Goal: Find specific page/section: Find specific page/section

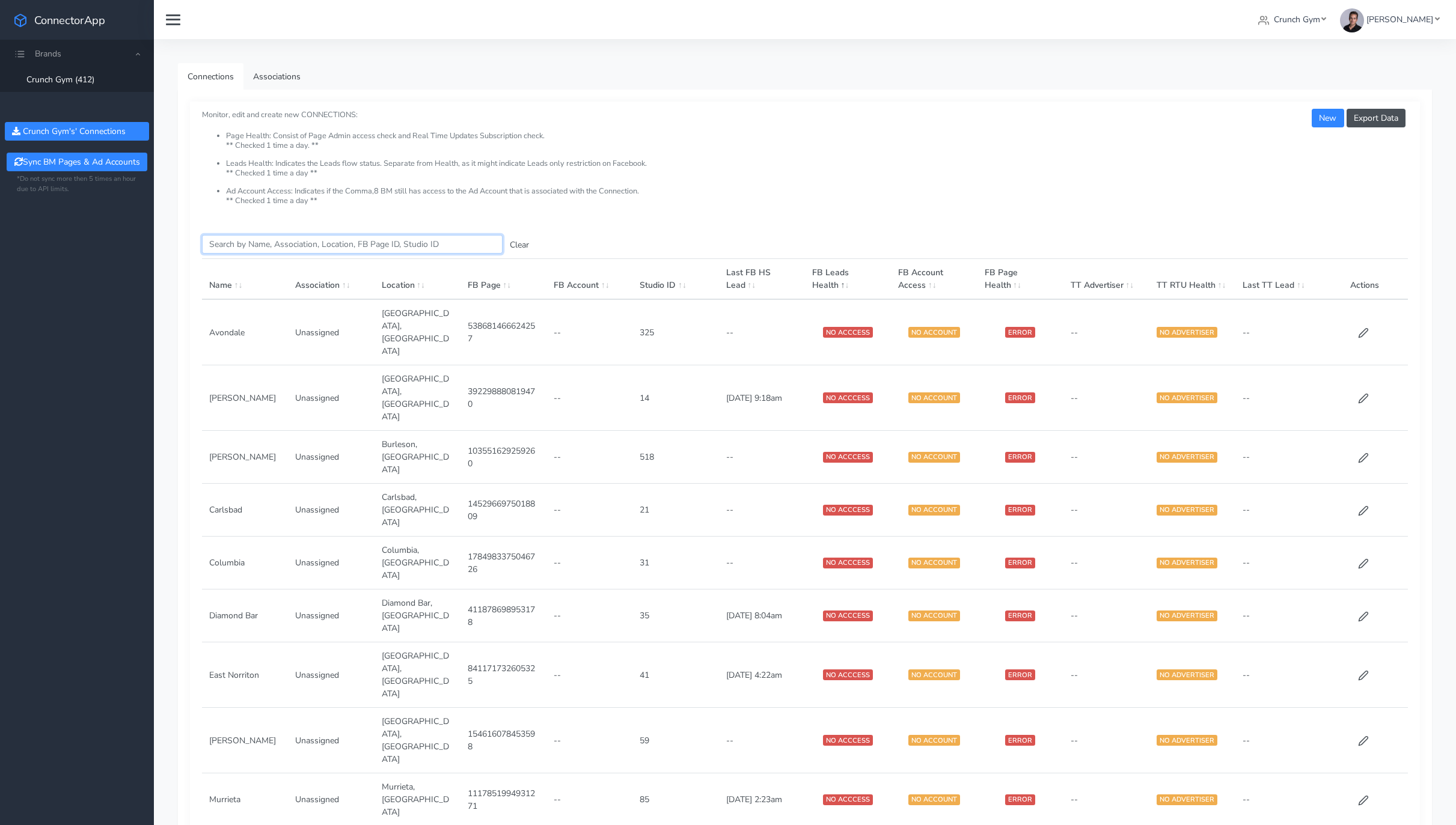
click at [252, 252] on input "Search this table" at bounding box center [352, 243] width 300 height 18
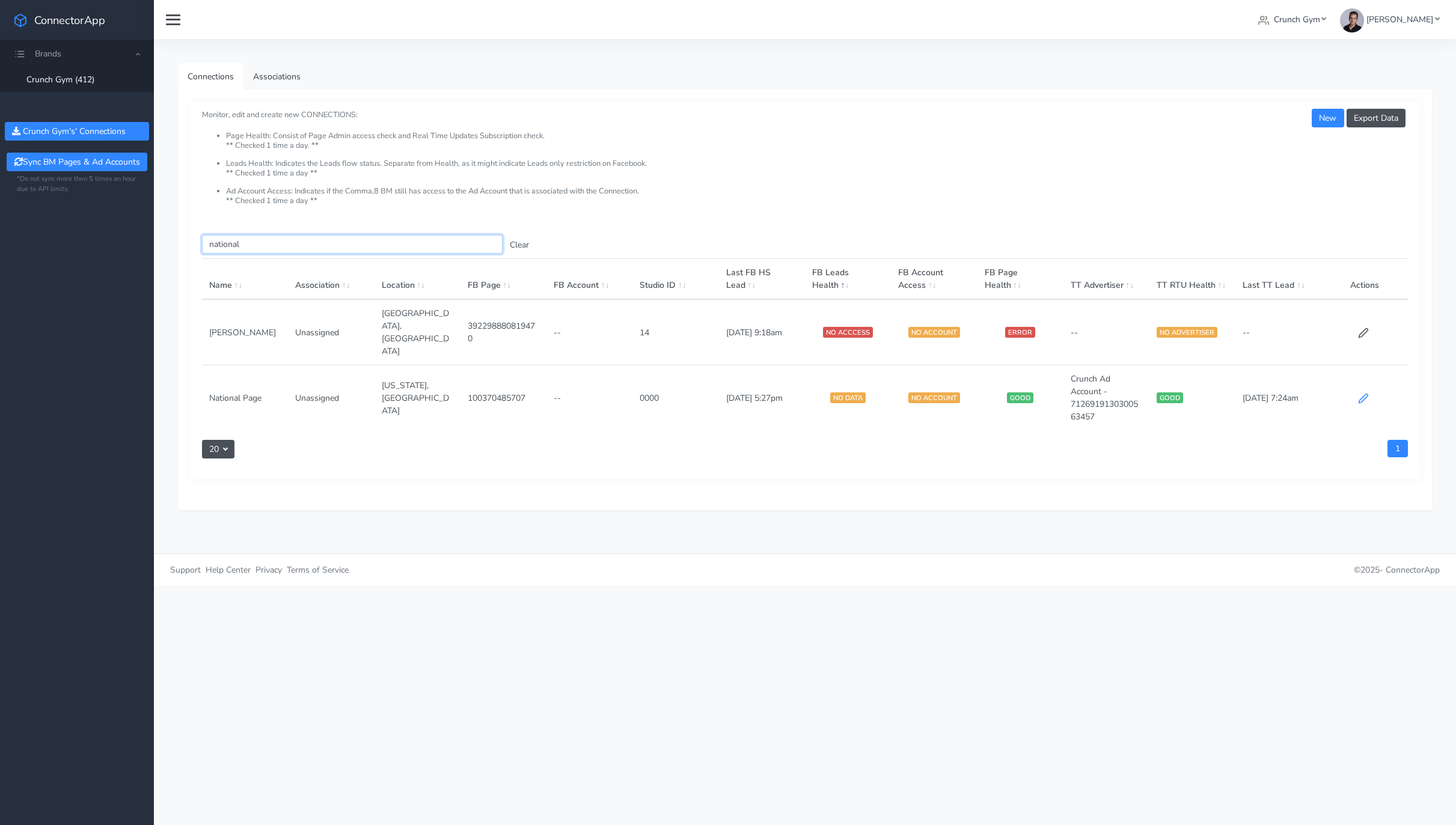
type input "national"
click at [1360, 394] on icon at bounding box center [1364, 398] width 9 height 9
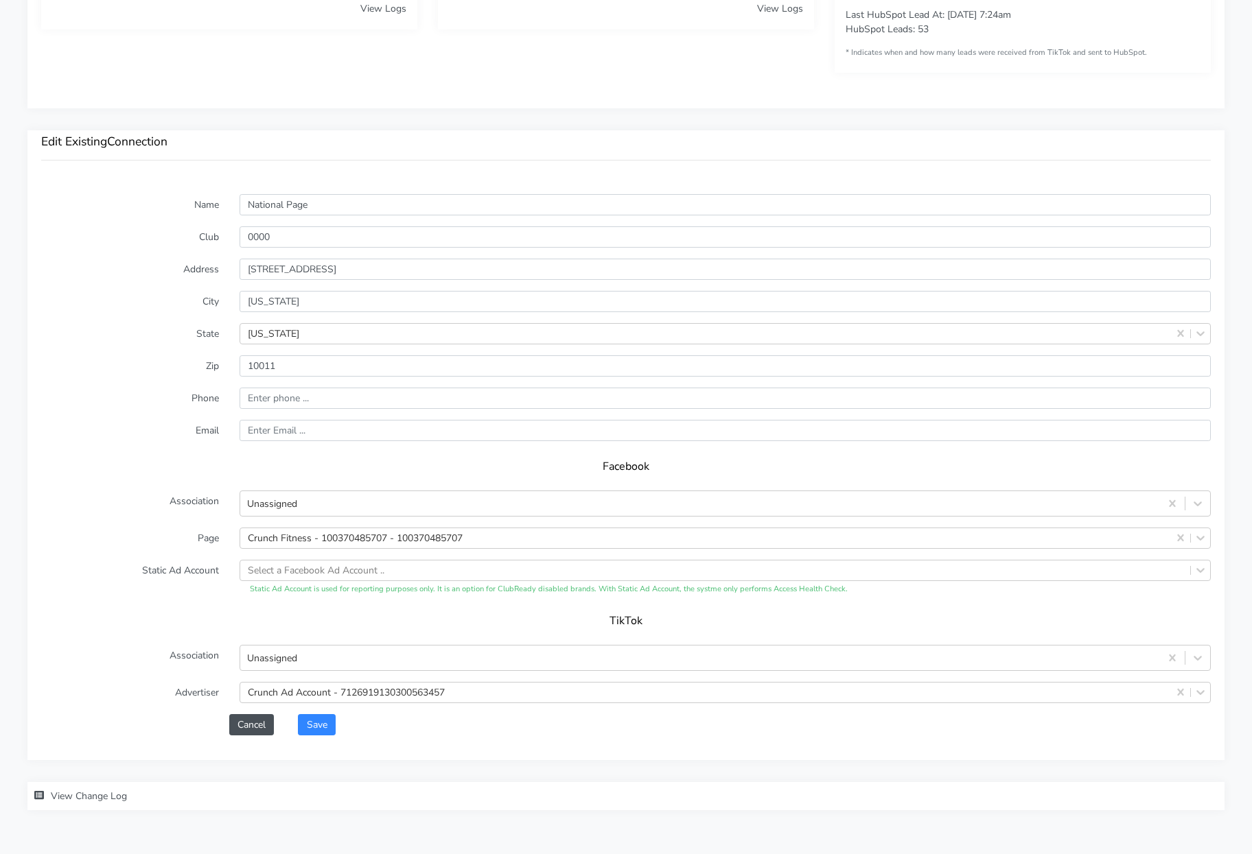
scroll to position [826, 0]
drag, startPoint x: 303, startPoint y: 232, endPoint x: 211, endPoint y: 225, distance: 92.2
click at [211, 225] on form "Name National Page Club 0000 Address [STREET_ADDRESS][US_STATE][US_STATE] Zip P…" at bounding box center [625, 465] width 1169 height 541
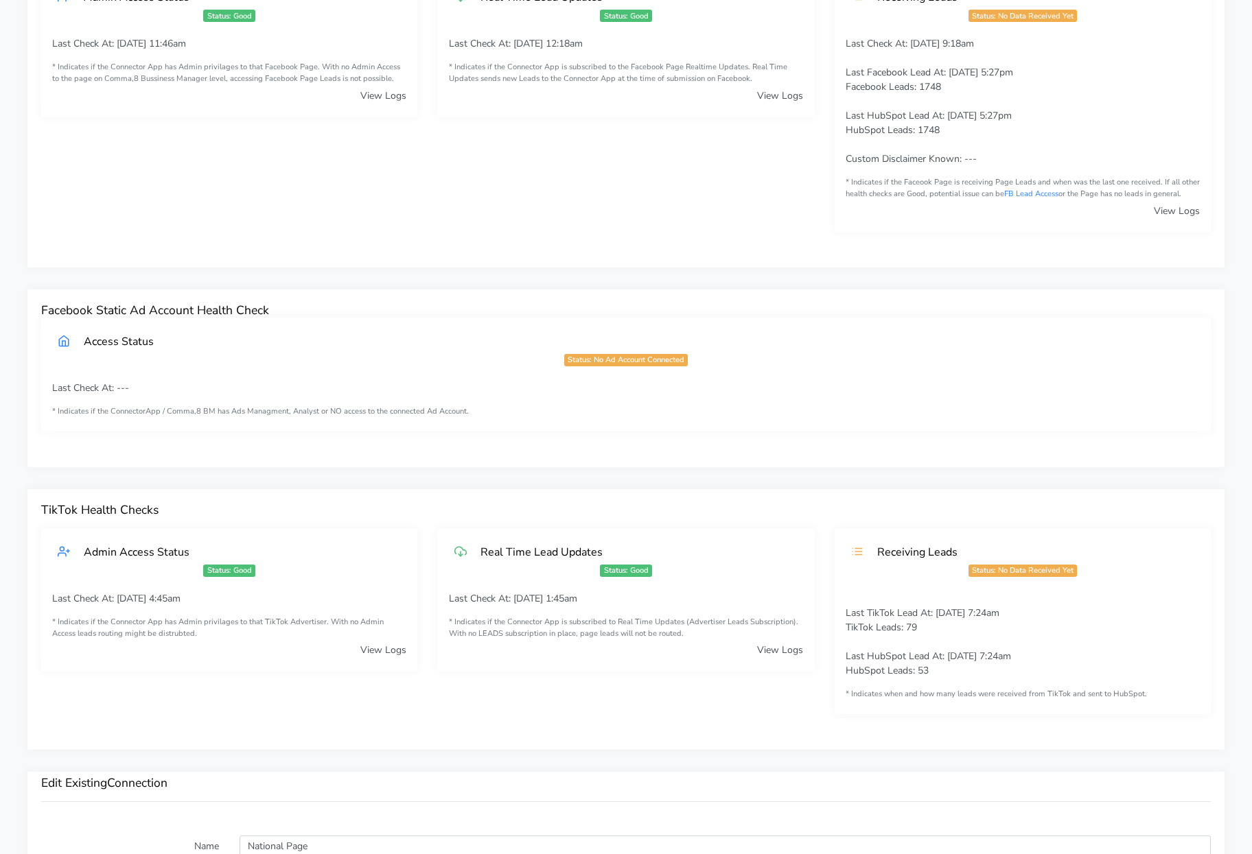
scroll to position [0, 0]
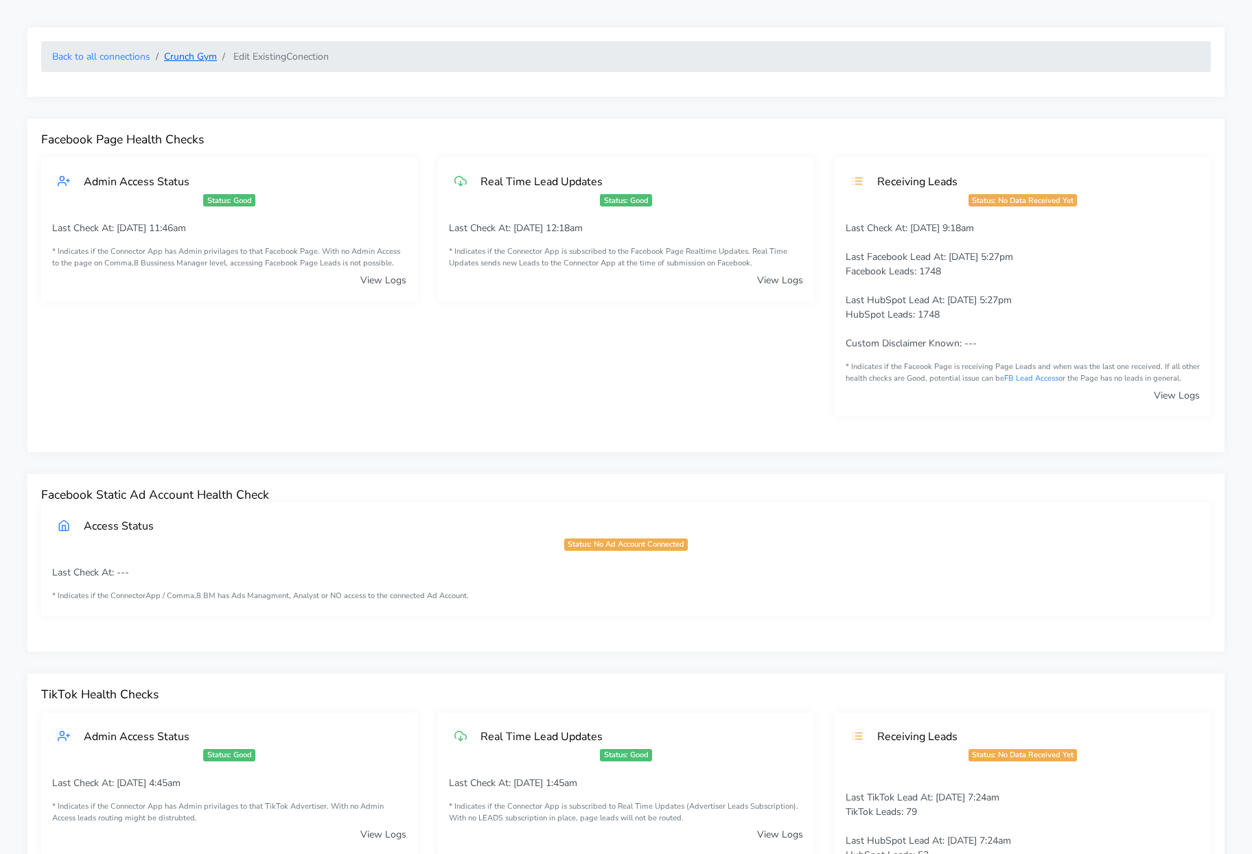
click at [174, 54] on link "Crunch Gym" at bounding box center [190, 56] width 53 height 13
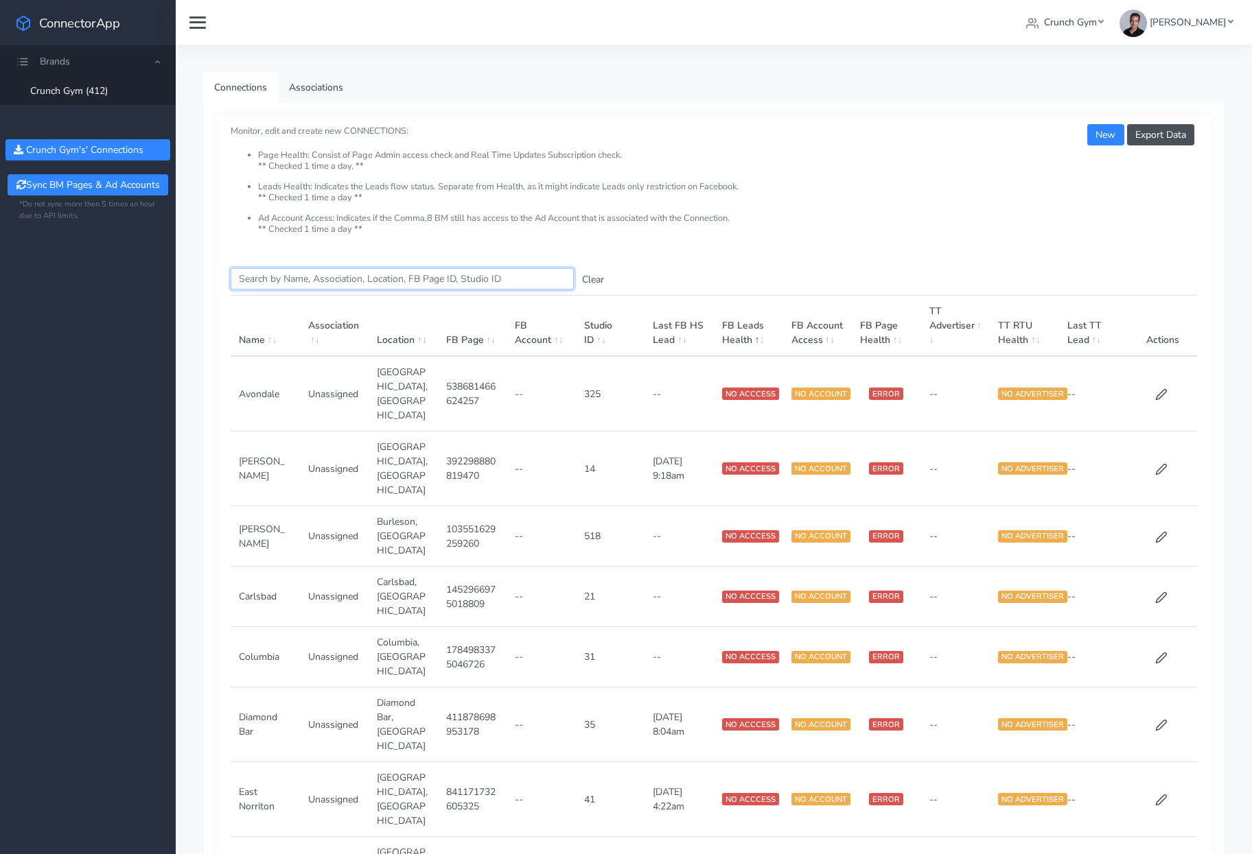
click at [312, 280] on input "Search this table" at bounding box center [402, 278] width 343 height 21
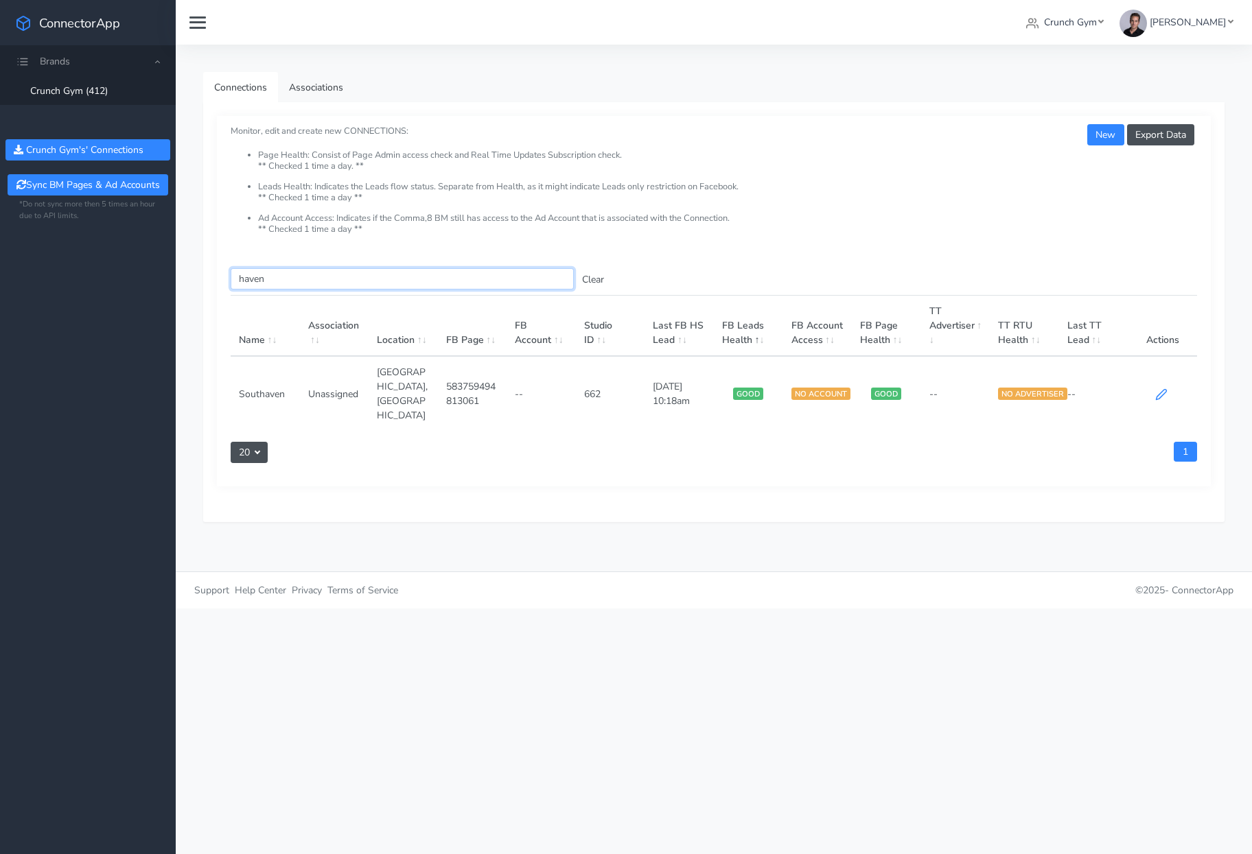
type input "haven"
click at [1156, 388] on icon at bounding box center [1161, 394] width 12 height 12
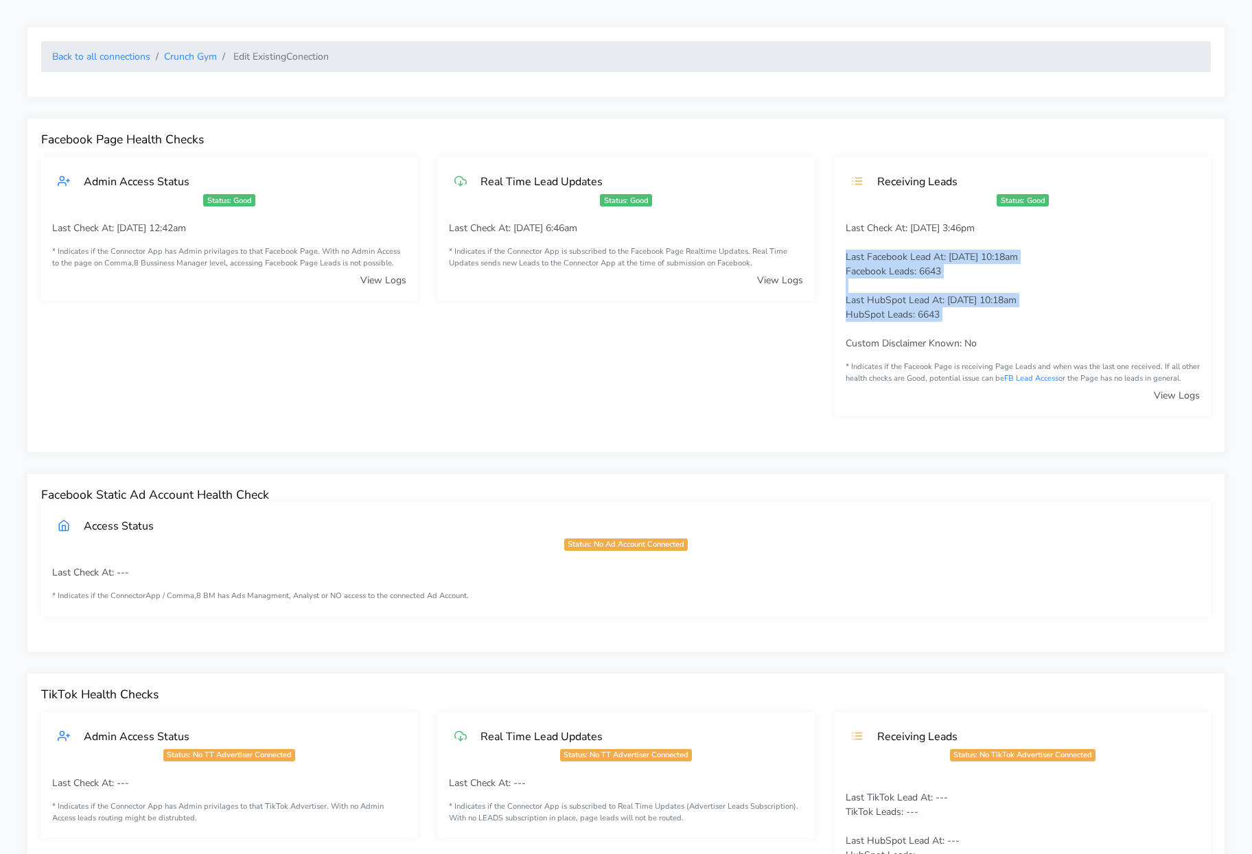
drag, startPoint x: 850, startPoint y: 280, endPoint x: 837, endPoint y: 261, distance: 23.2
click at [837, 261] on div "Last Check At: [DATE] 3:46pm Last Facebook Lead At: [DATE] 10:18am Facebook Lea…" at bounding box center [1023, 319] width 376 height 196
drag, startPoint x: 996, startPoint y: 328, endPoint x: 859, endPoint y: 272, distance: 148.7
click at [859, 272] on p "Last Check At: [DATE] 3:46pm Last Facebook Lead At: [DATE] 10:18am Facebook Lea…" at bounding box center [1023, 286] width 354 height 130
click at [859, 272] on span "Facebook Leads: 6643" at bounding box center [893, 271] width 95 height 13
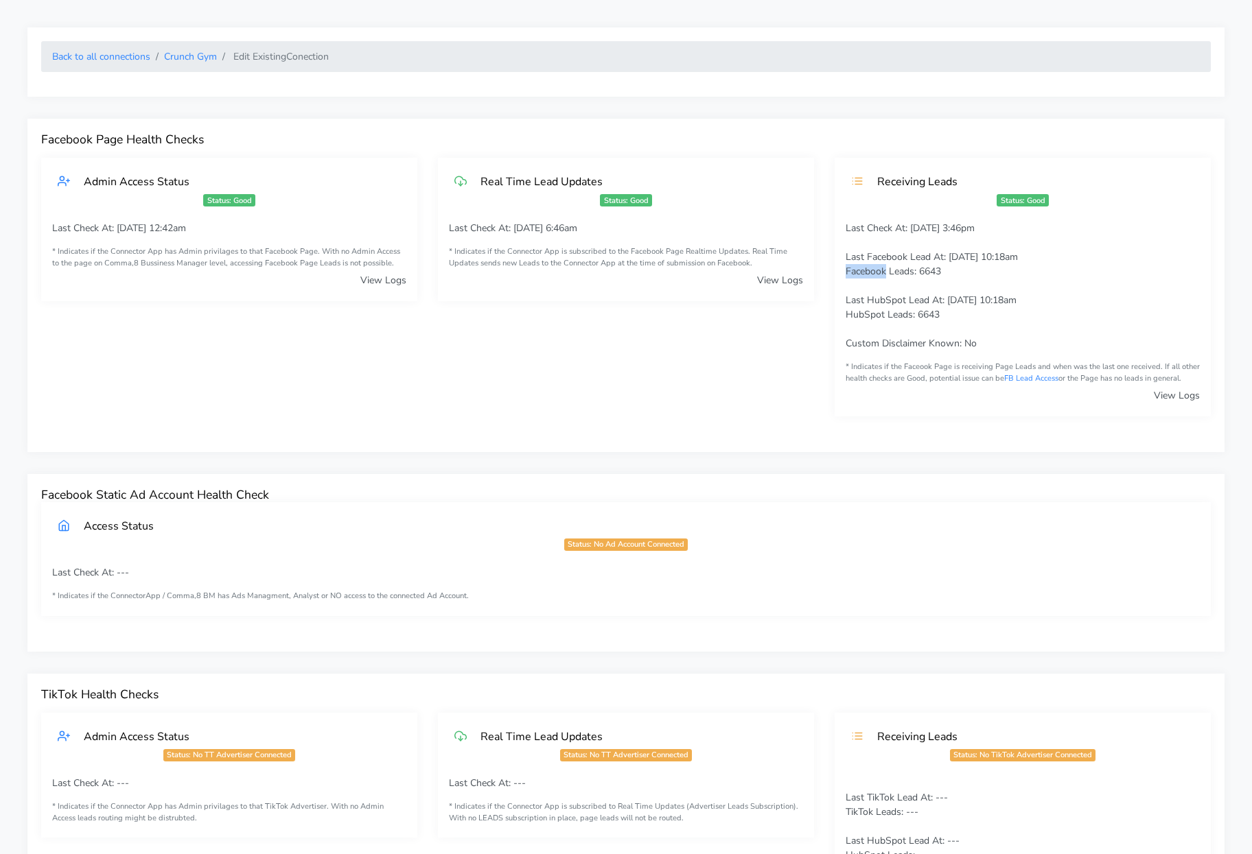
click at [859, 272] on span "Facebook Leads: 6643" at bounding box center [893, 271] width 95 height 13
click at [883, 318] on span "HubSpot Leads: 6643" at bounding box center [893, 314] width 94 height 13
click at [982, 317] on p "Last Check At: [DATE] 3:46pm Last Facebook Lead At: [DATE] 10:18am Facebook Lea…" at bounding box center [1023, 286] width 354 height 130
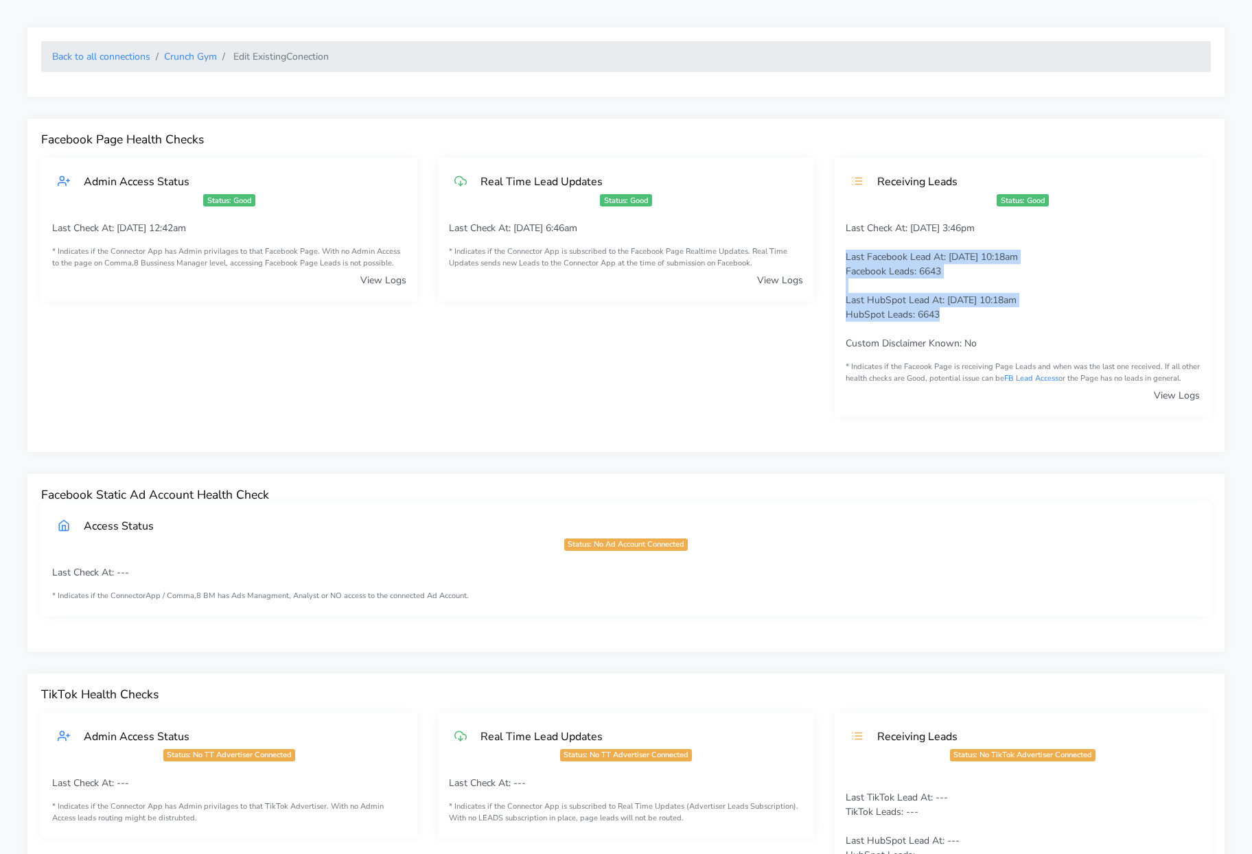
drag, startPoint x: 1007, startPoint y: 316, endPoint x: 839, endPoint y: 259, distance: 177.1
click at [839, 259] on div "Last Check At: [DATE] 3:46pm Last Facebook Lead At: [DATE] 10:18am Facebook Lea…" at bounding box center [1023, 319] width 376 height 196
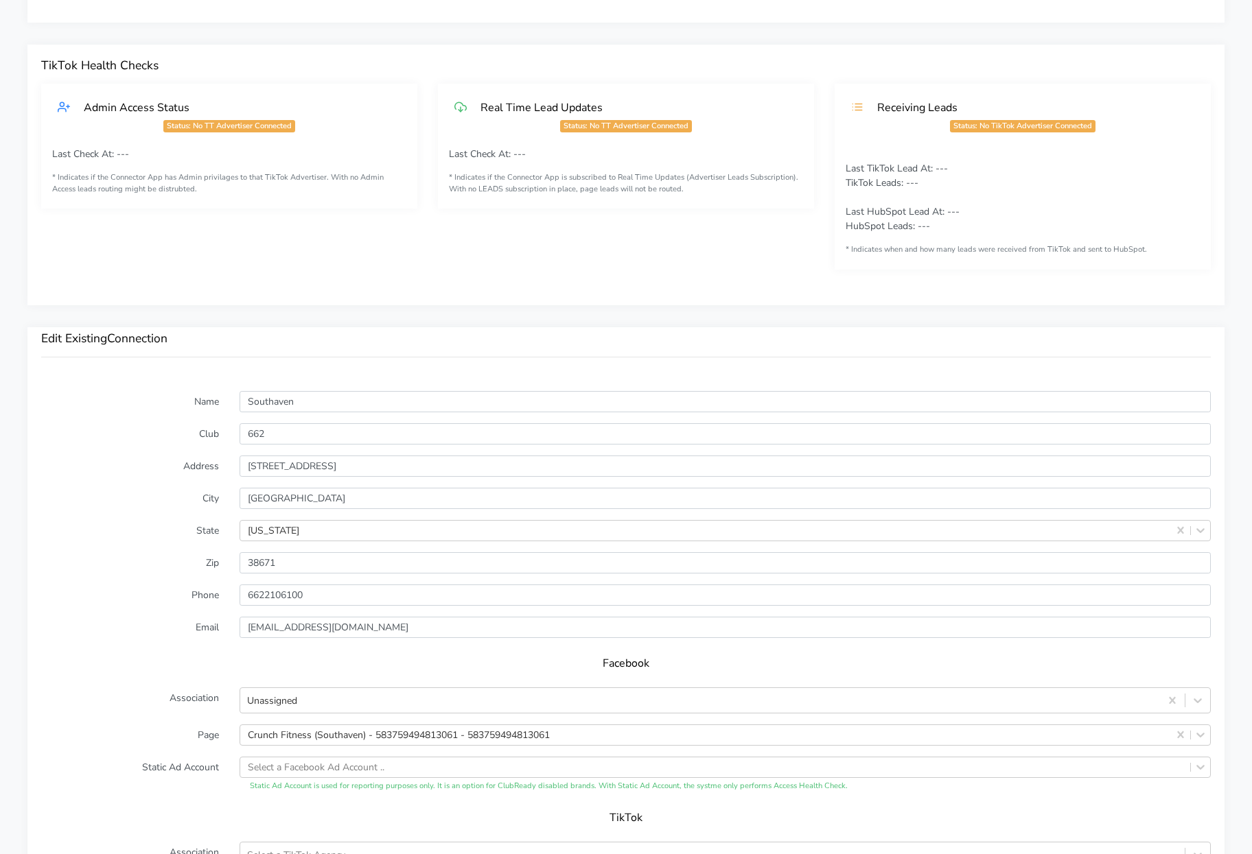
scroll to position [681, 0]
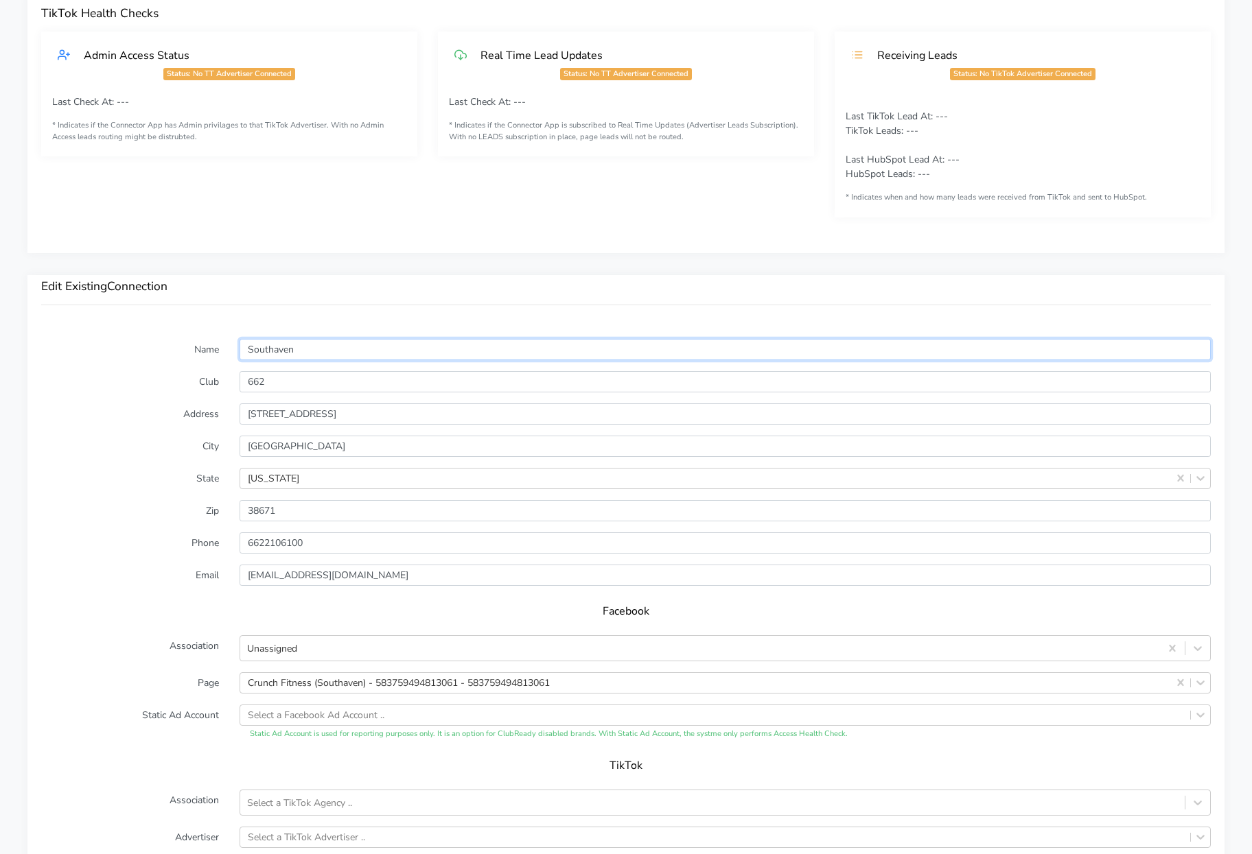
drag, startPoint x: 318, startPoint y: 347, endPoint x: 211, endPoint y: 349, distance: 107.8
click at [211, 349] on div "Name [GEOGRAPHIC_DATA]" at bounding box center [626, 349] width 1190 height 21
drag, startPoint x: 277, startPoint y: 382, endPoint x: 223, endPoint y: 377, distance: 54.4
click at [223, 377] on div "Club 662" at bounding box center [626, 381] width 1190 height 21
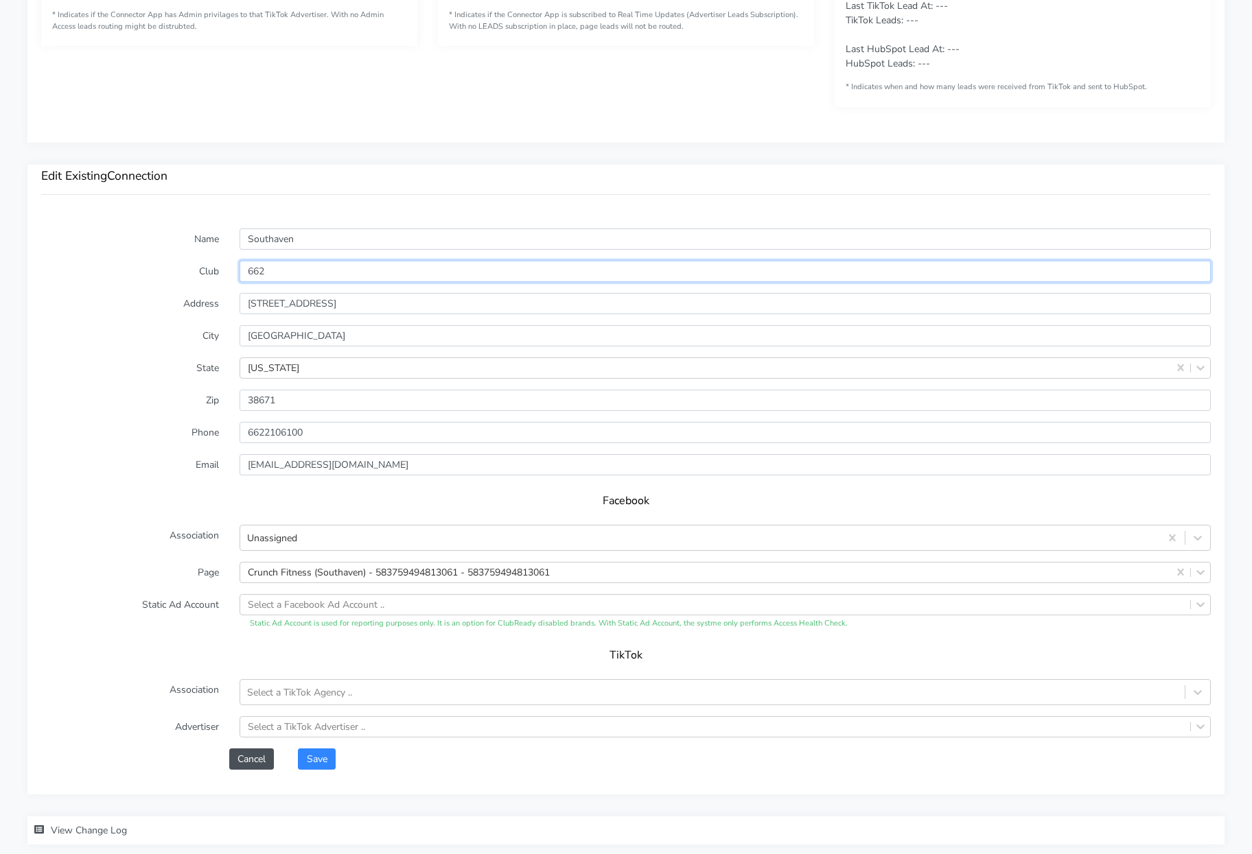
scroll to position [8, 0]
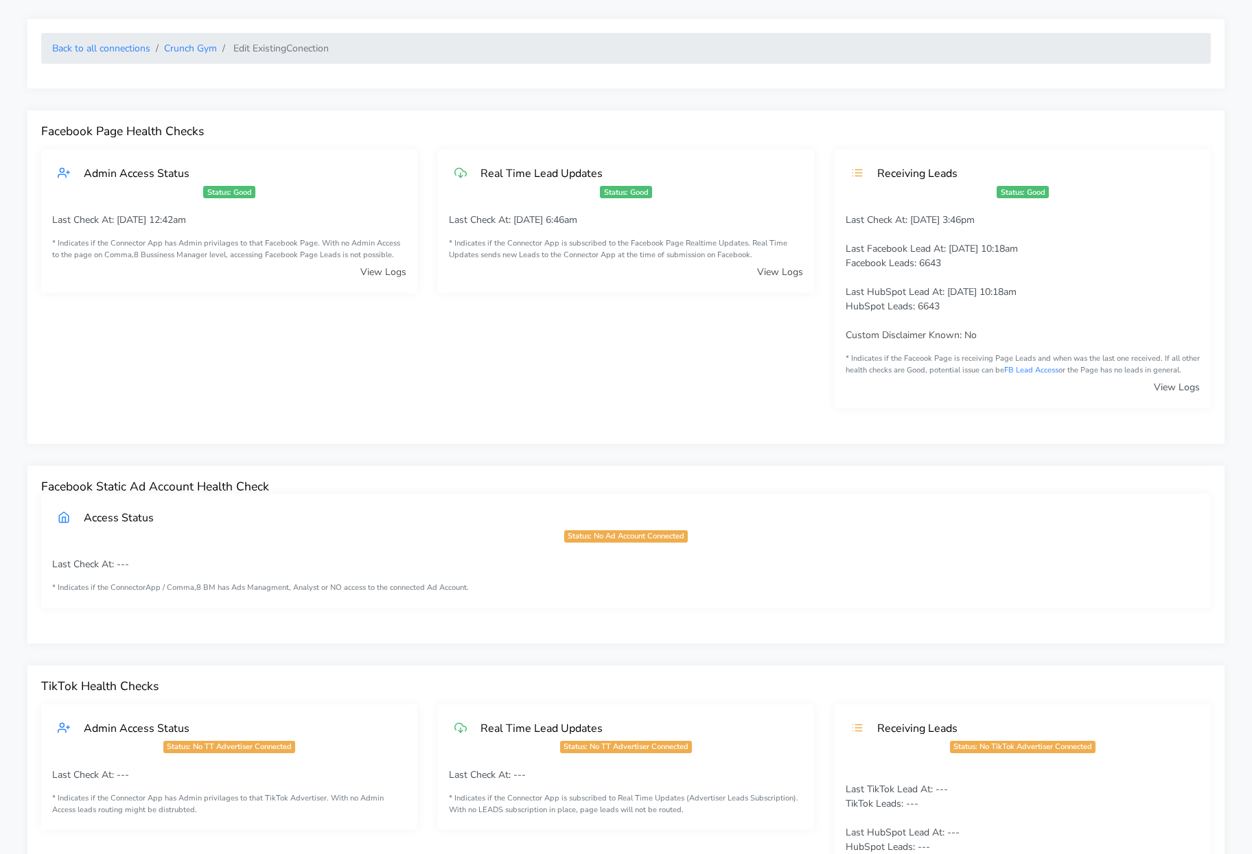
click at [1091, 233] on p "Last Check At: [DATE] 3:46pm Last Facebook Lead At: [DATE] 10:18am Facebook Lea…" at bounding box center [1023, 278] width 354 height 130
click at [1180, 388] on link "View Logs" at bounding box center [1177, 387] width 46 height 13
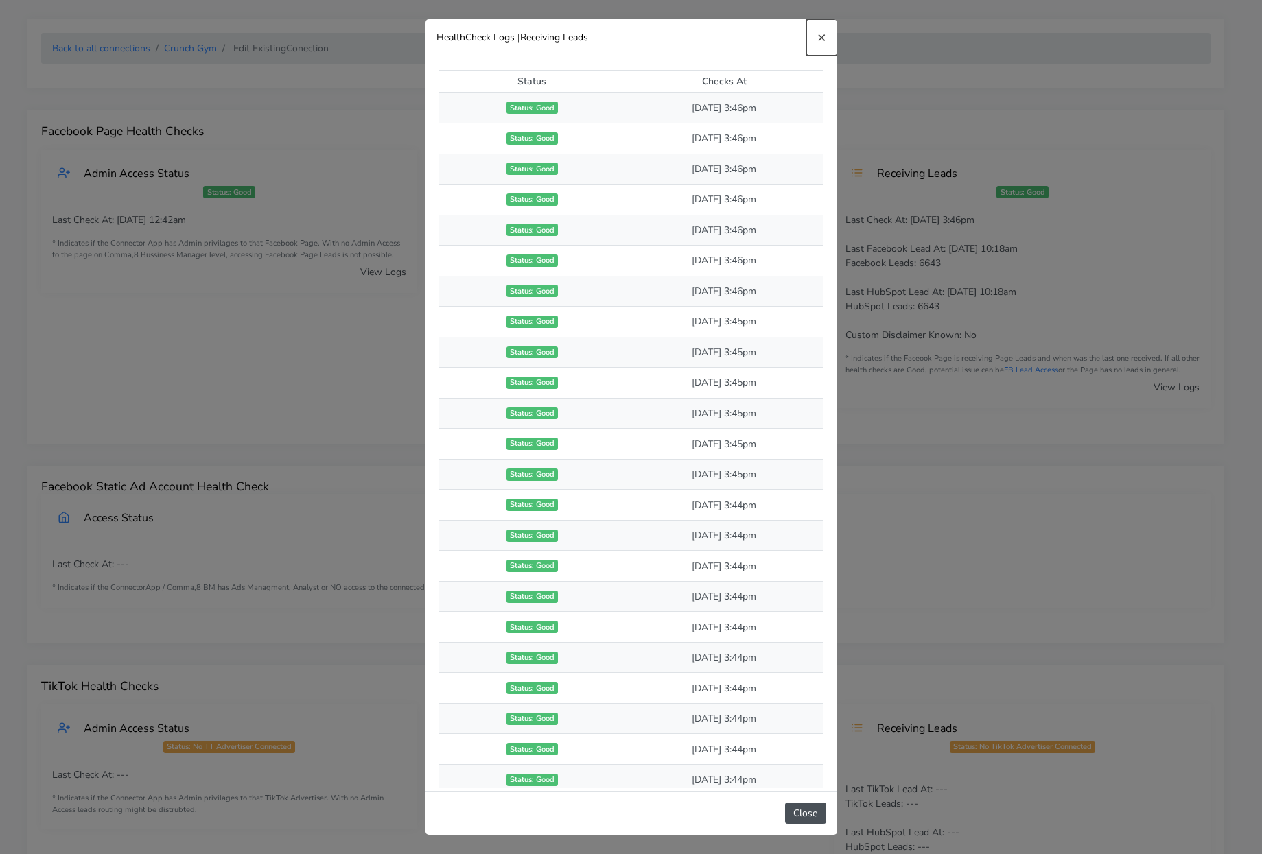
click at [819, 37] on span "×" at bounding box center [821, 36] width 9 height 19
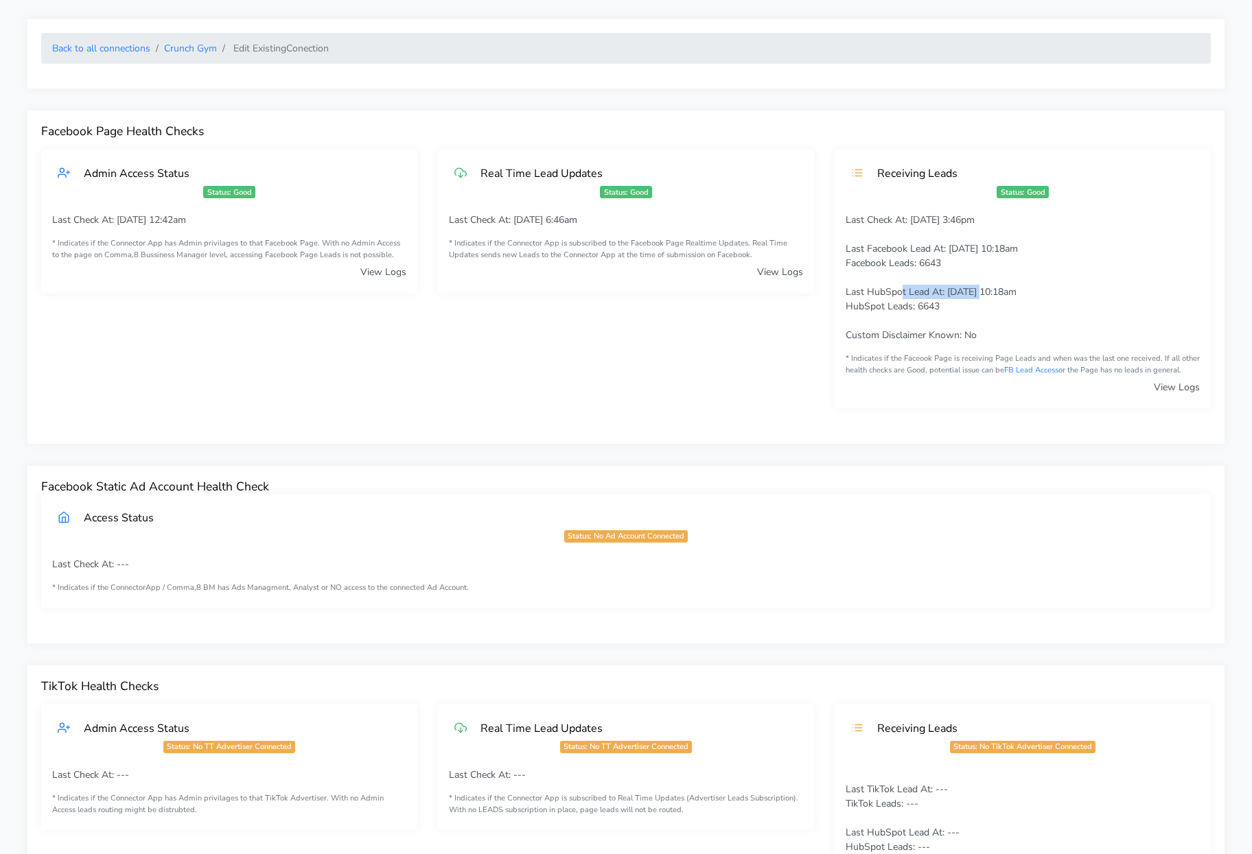
drag, startPoint x: 899, startPoint y: 294, endPoint x: 981, endPoint y: 290, distance: 82.5
click at [981, 290] on span "Last HubSpot Lead At: [DATE] 10:18am" at bounding box center [931, 291] width 171 height 13
click at [1009, 282] on p "Last Check At: [DATE] 3:46pm Last Facebook Lead At: [DATE] 10:18am Facebook Lea…" at bounding box center [1023, 278] width 354 height 130
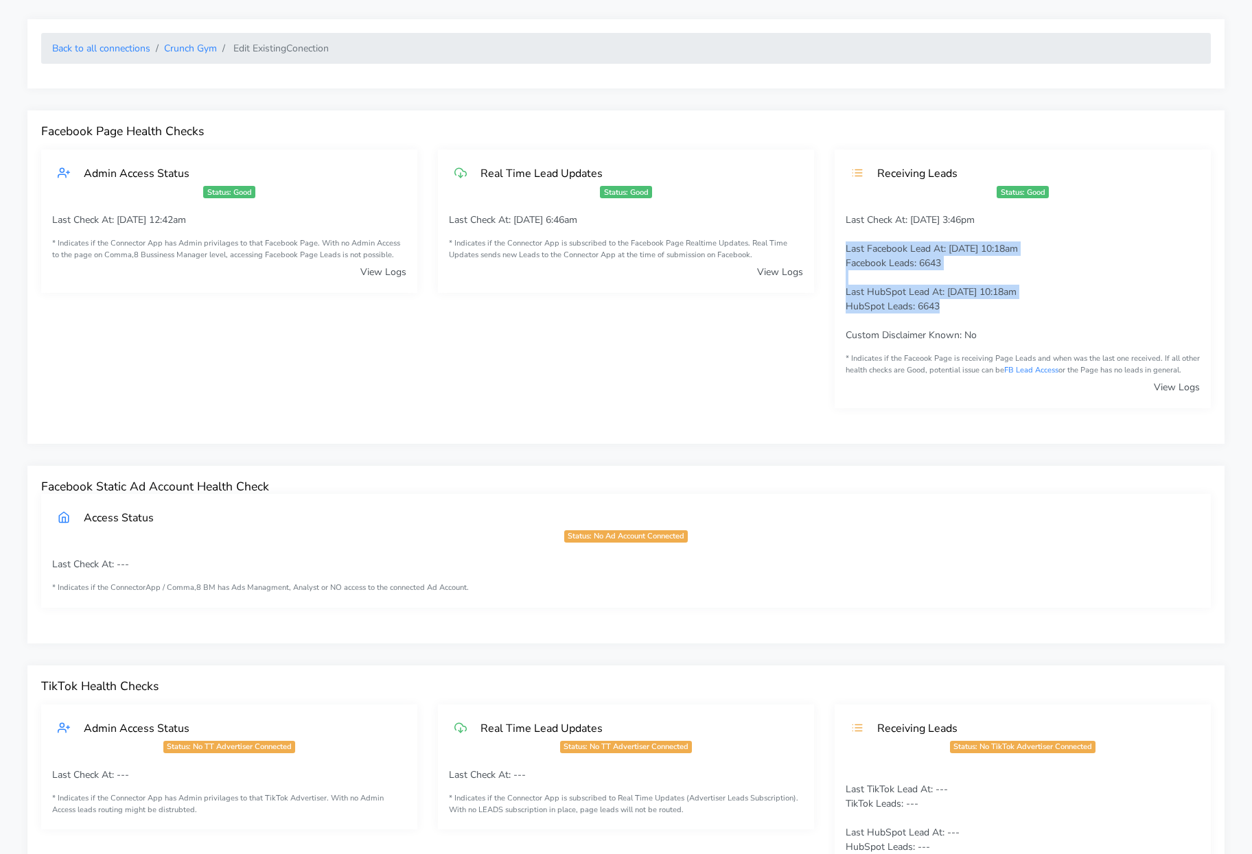
drag, startPoint x: 920, startPoint y: 308, endPoint x: 836, endPoint y: 243, distance: 106.7
click at [836, 243] on div "Last Check At: [DATE] 3:46pm Last Facebook Lead At: [DATE] 10:18am Facebook Lea…" at bounding box center [1023, 311] width 376 height 196
click at [524, 447] on div "Back to all connections Crunch Gym Edit Existing Conection Facebook Page Health…" at bounding box center [626, 835] width 1252 height 1686
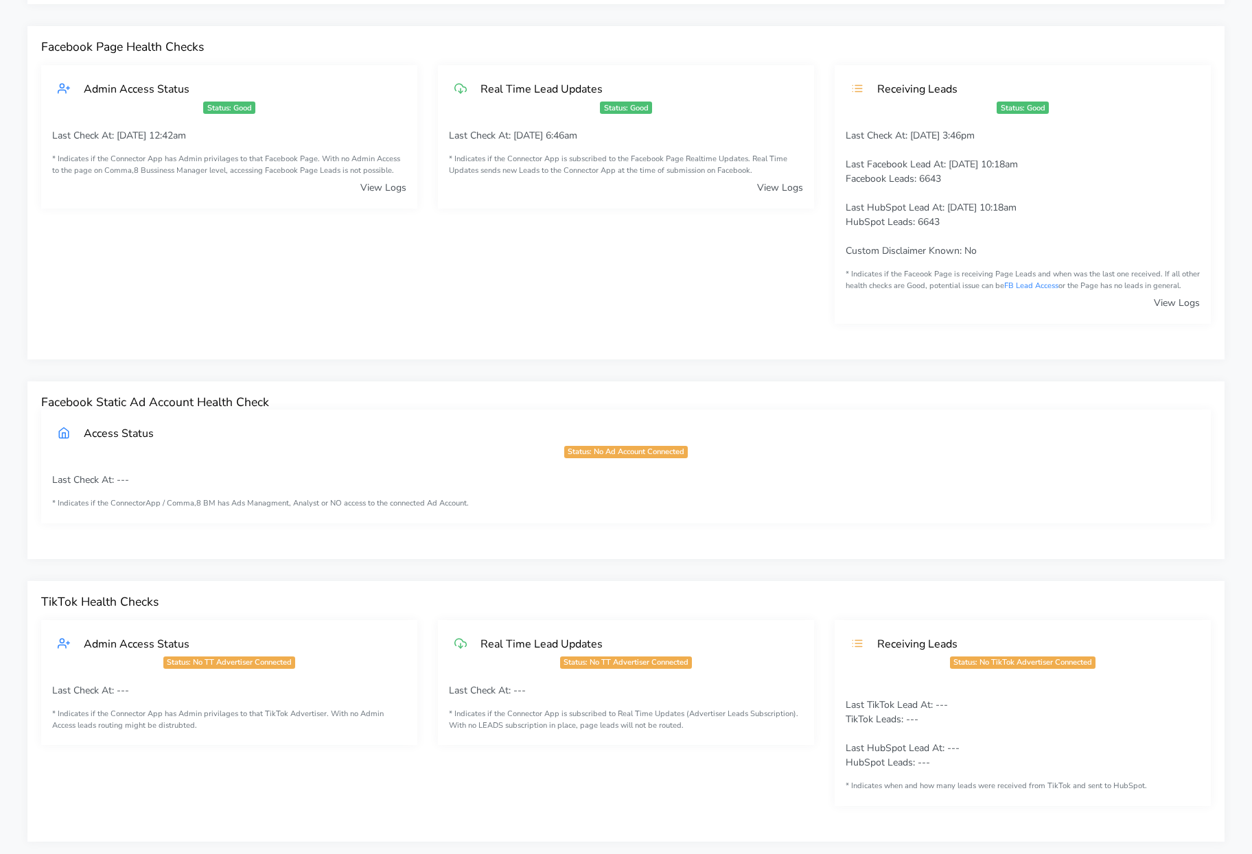
scroll to position [104, 0]
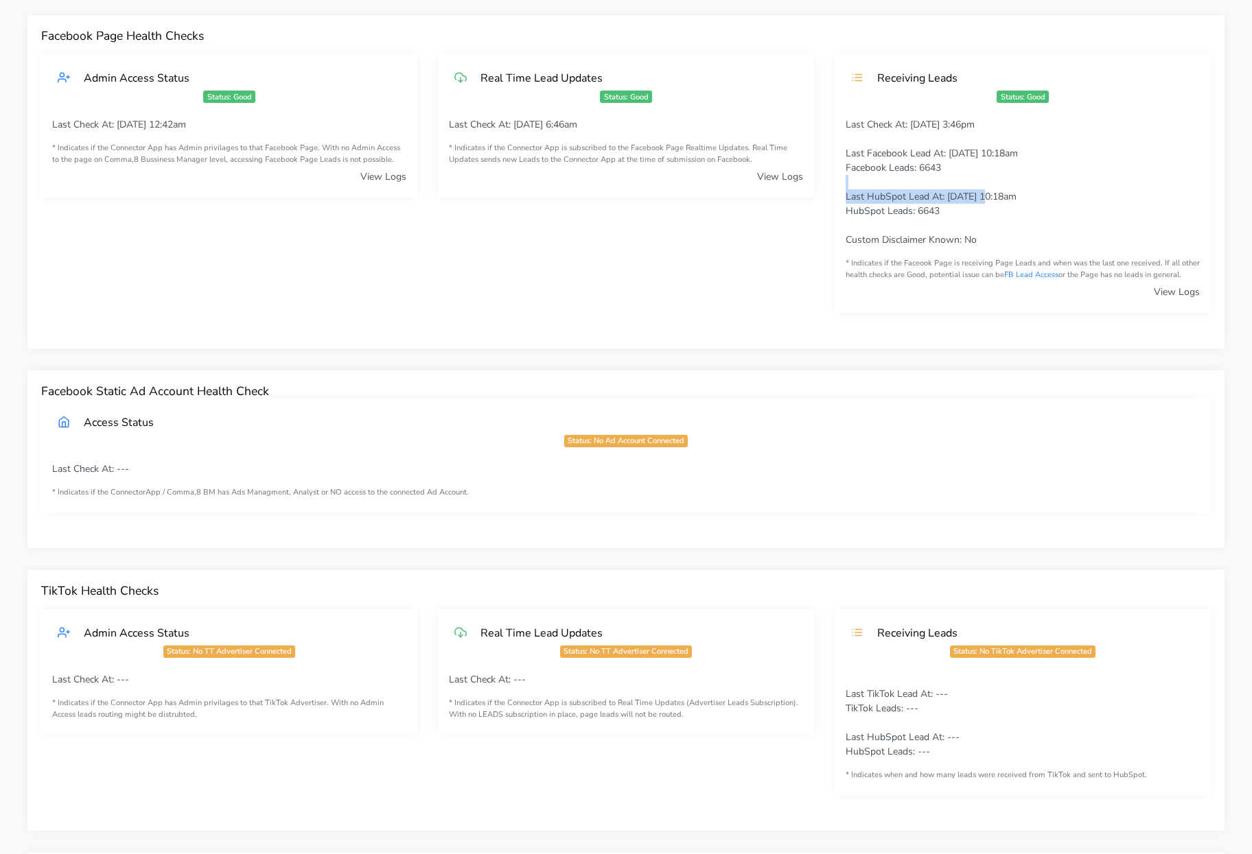
drag, startPoint x: 744, startPoint y: 141, endPoint x: 1026, endPoint y: 224, distance: 294.0
click at [907, 183] on p "Last Check At: [DATE] 3:46pm Last Facebook Lead At: [DATE] 10:18am Facebook Lea…" at bounding box center [1023, 182] width 354 height 130
drag, startPoint x: 901, startPoint y: 170, endPoint x: 841, endPoint y: 154, distance: 62.4
click at [841, 154] on div "Last Check At: [DATE] 3:46pm Last Facebook Lead At: [DATE] 10:18am Facebook Lea…" at bounding box center [1023, 215] width 376 height 196
click at [970, 247] on div "Last Check At: [DATE] 3:46pm Last Facebook Lead At: [DATE] 10:18am Facebook Lea…" at bounding box center [1023, 215] width 376 height 196
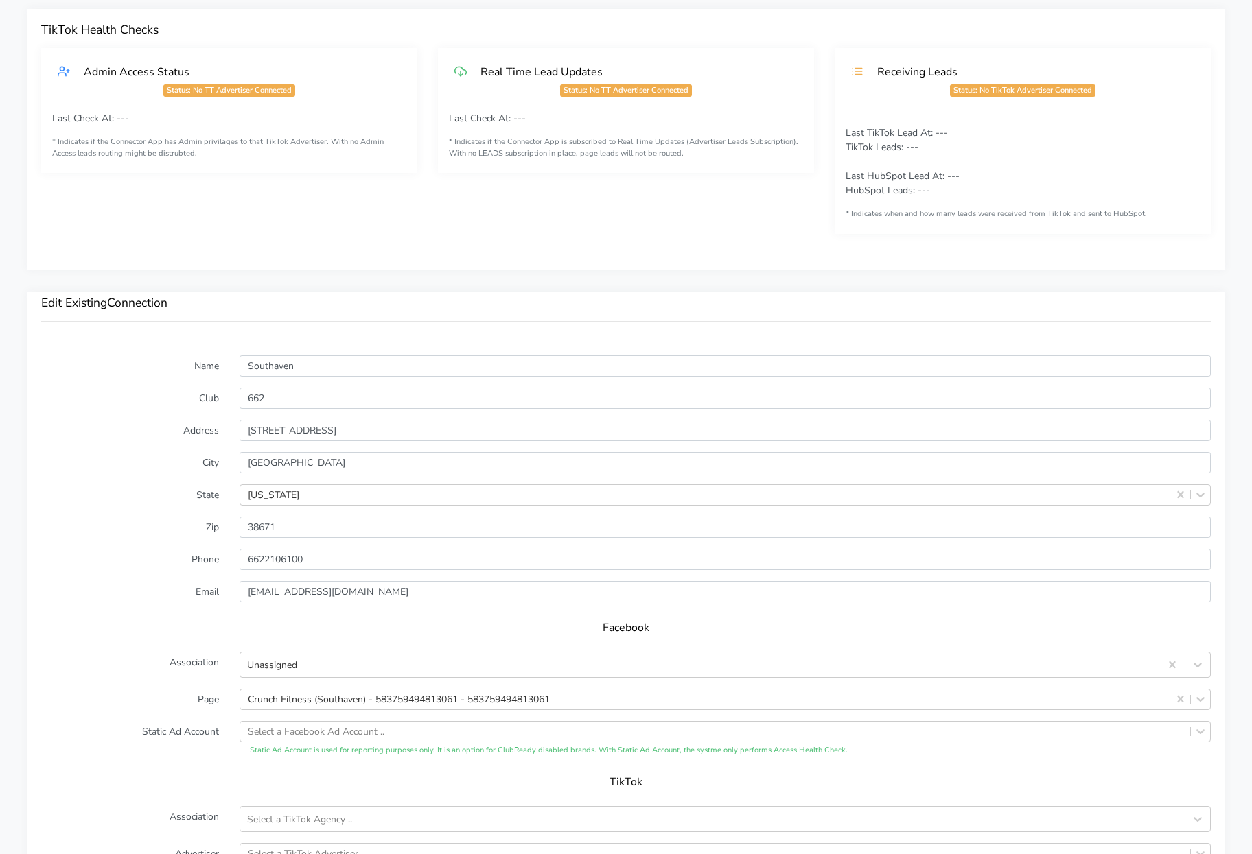
scroll to position [0, 0]
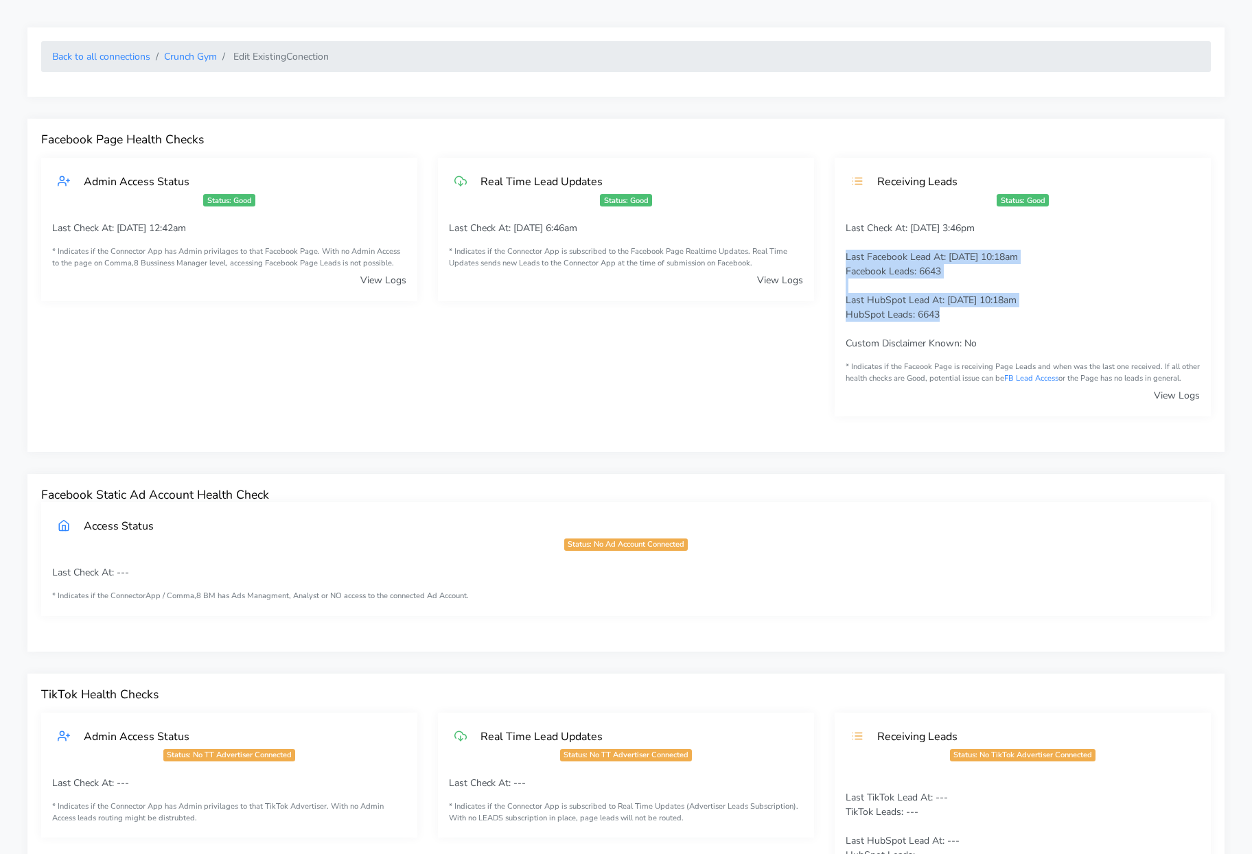
drag, startPoint x: 954, startPoint y: 319, endPoint x: 840, endPoint y: 261, distance: 128.0
click at [840, 261] on div "Last Check At: [DATE] 3:46pm Last Facebook Lead At: [DATE] 10:18am Facebook Lea…" at bounding box center [1023, 319] width 376 height 196
click at [1076, 495] on h4 "Facebook Static Ad Account Health Check" at bounding box center [625, 495] width 1169 height 14
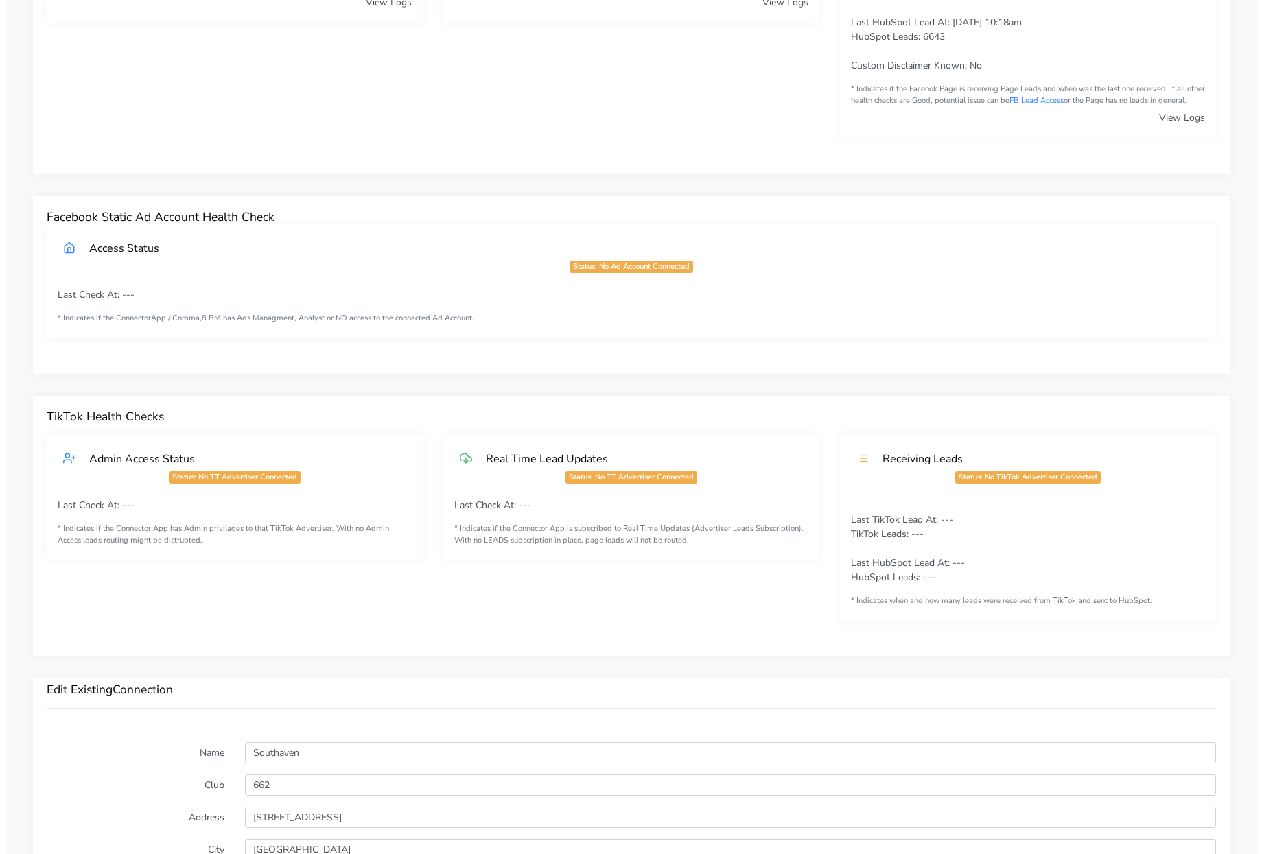
scroll to position [869, 0]
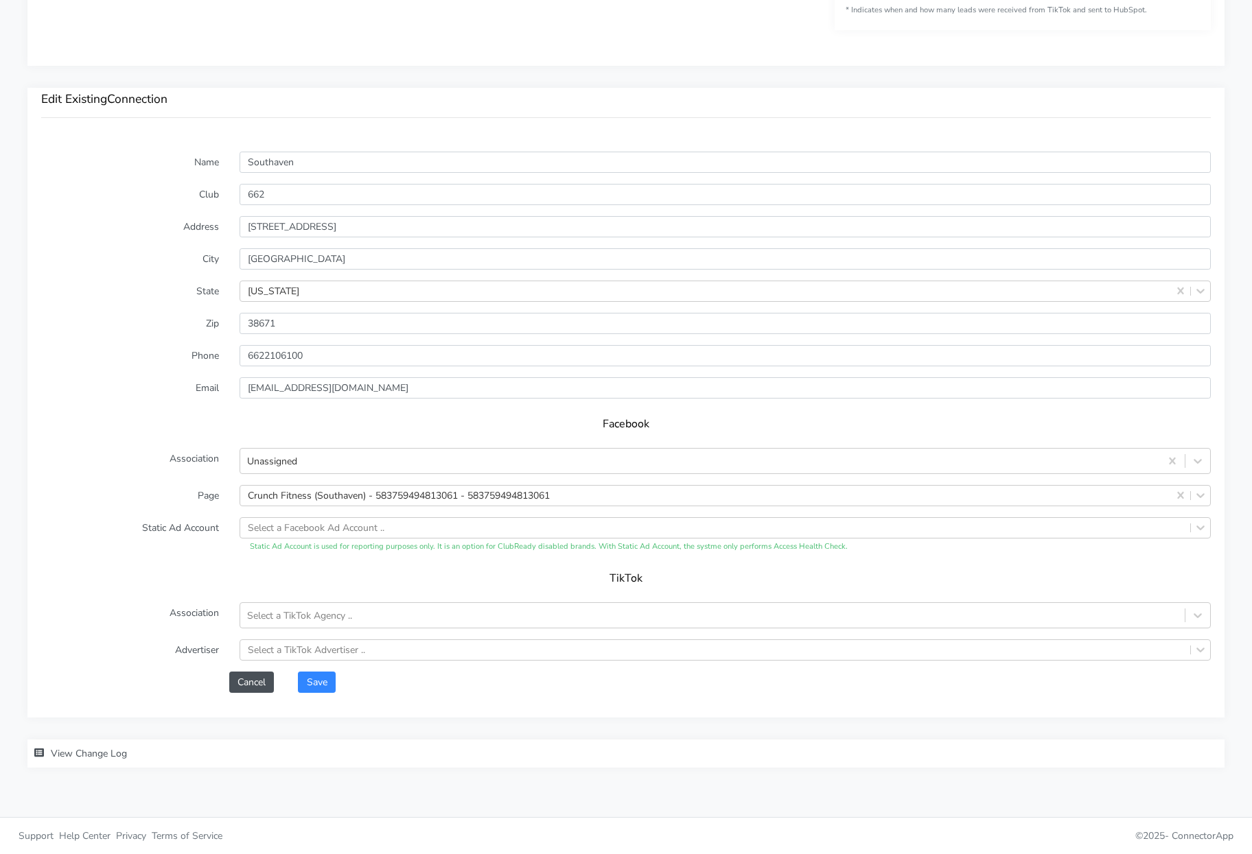
click at [95, 758] on span "View Change Log" at bounding box center [89, 753] width 76 height 13
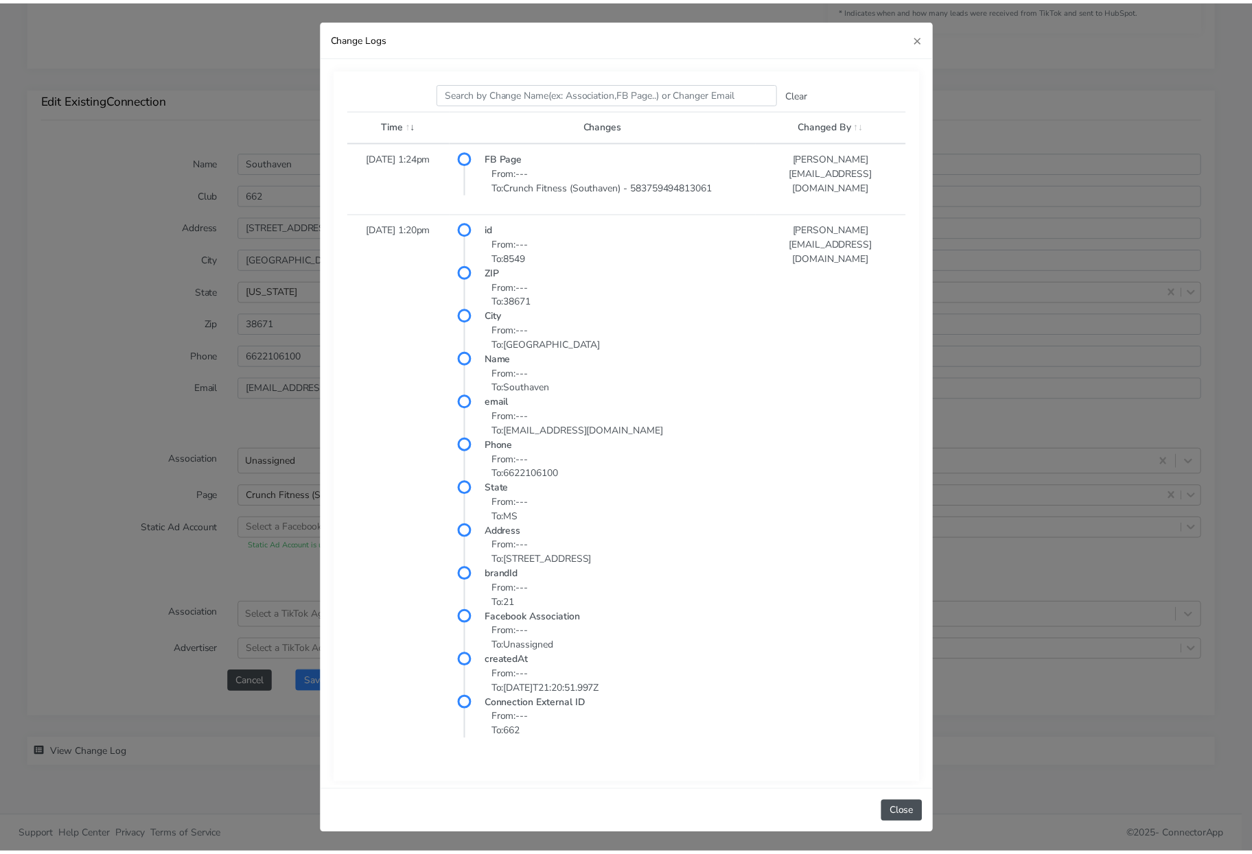
scroll to position [0, 0]
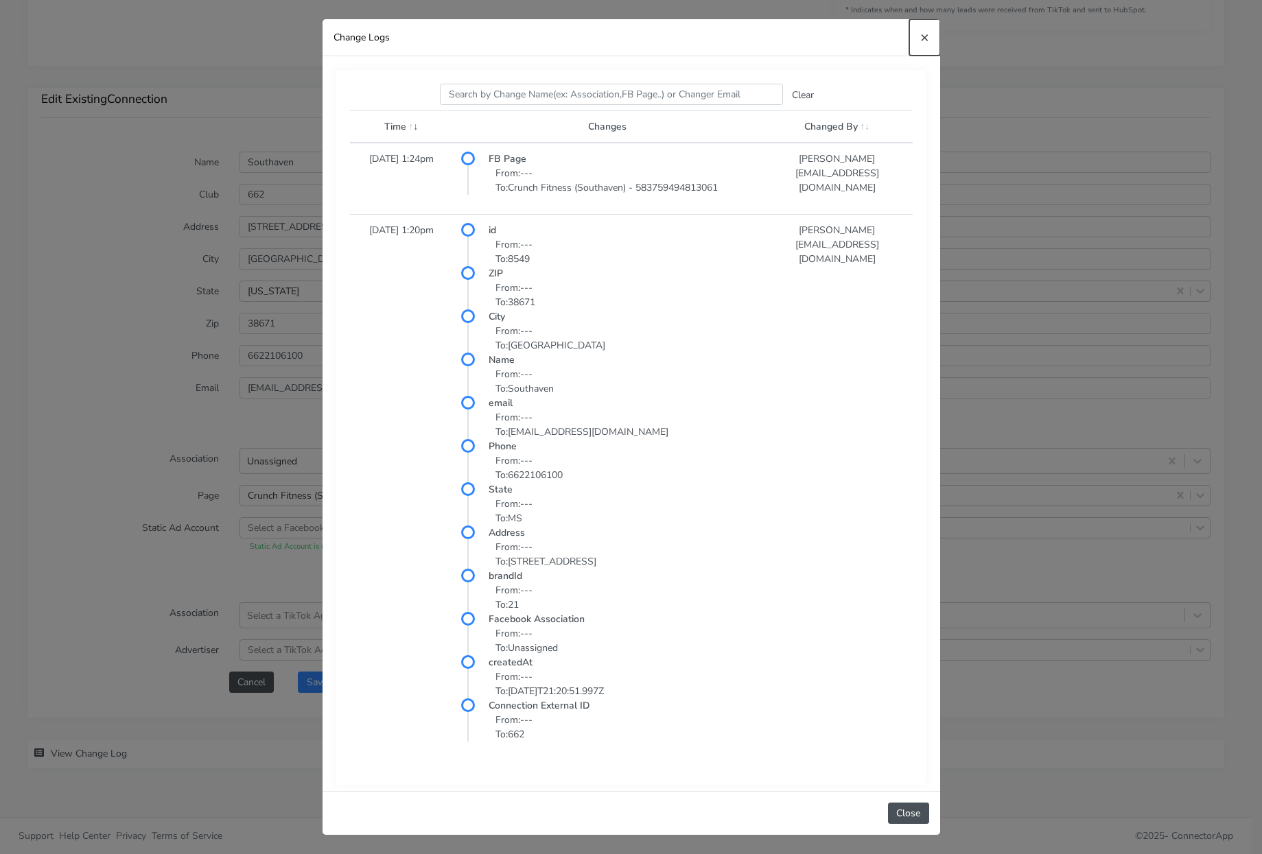
click at [925, 45] on span "×" at bounding box center [924, 36] width 9 height 19
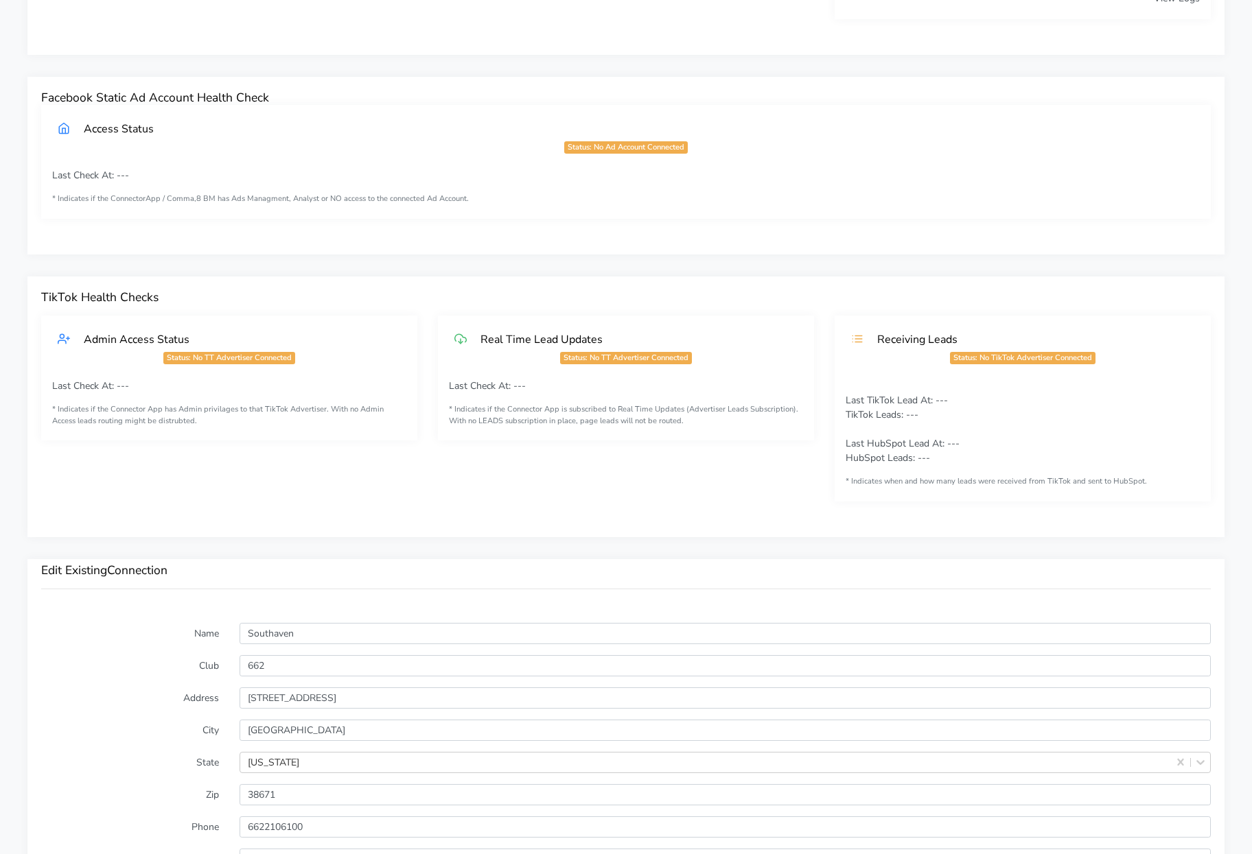
scroll to position [566, 0]
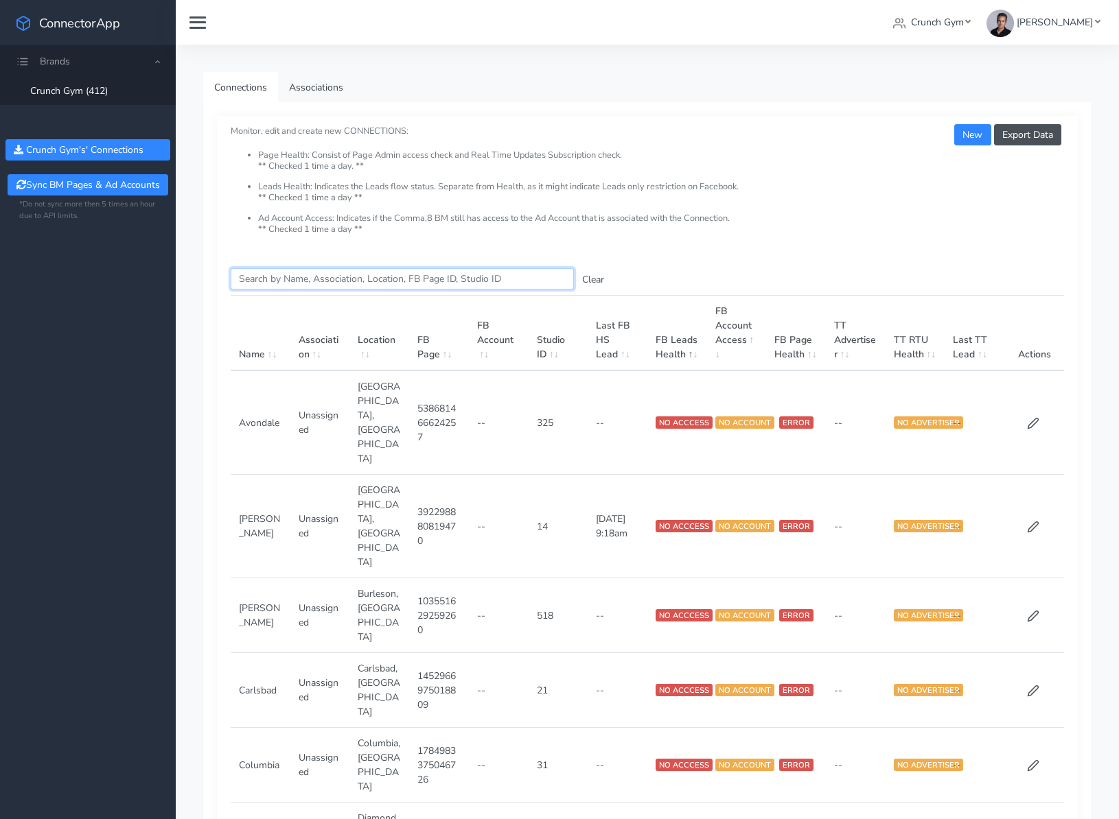
click at [299, 281] on input "Search this table" at bounding box center [402, 278] width 343 height 21
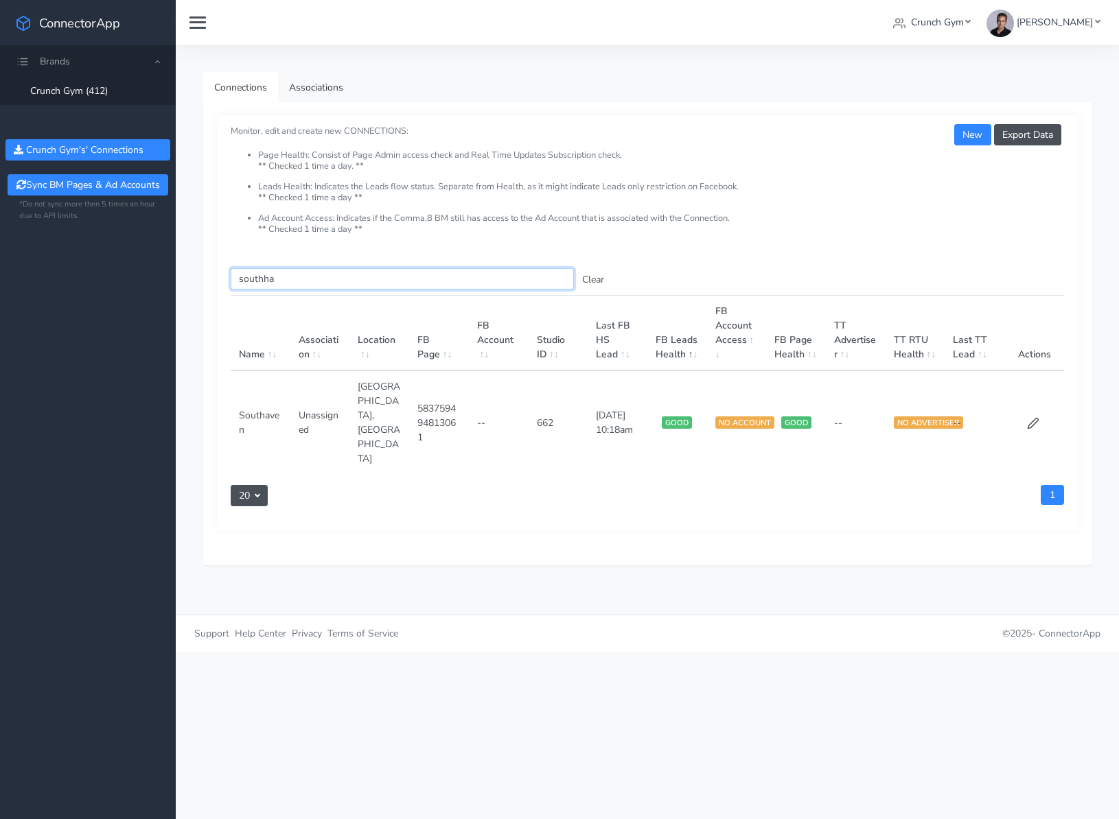
type input "southha"
click at [547, 398] on td "662" at bounding box center [558, 423] width 60 height 104
copy td "662"
